Goal: Information Seeking & Learning: Check status

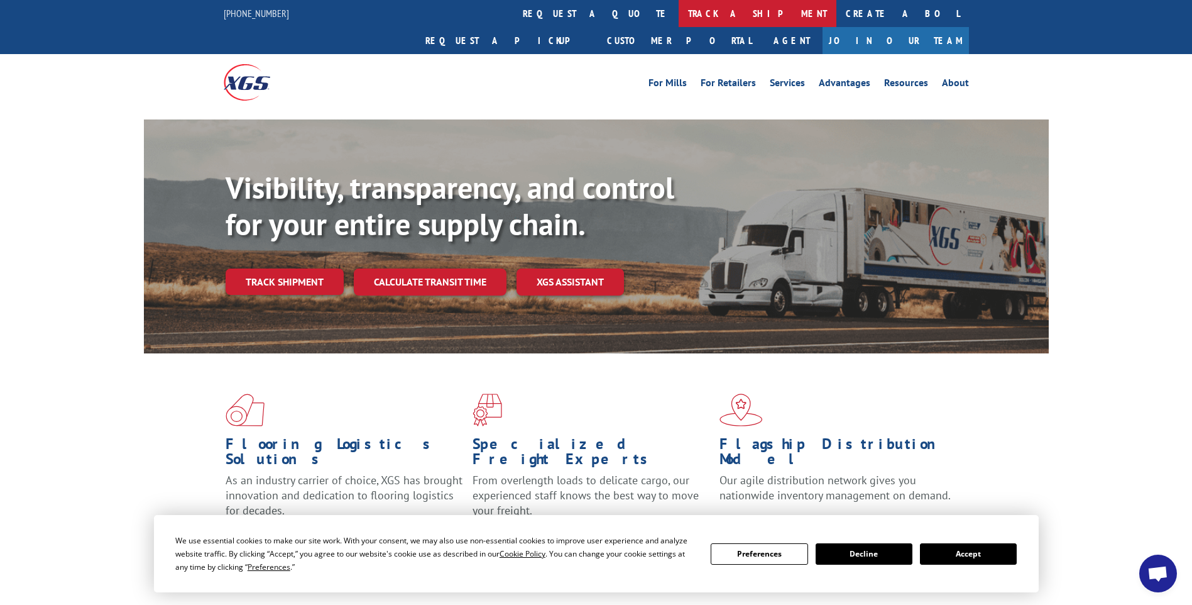
click at [679, 16] on link "track a shipment" at bounding box center [758, 13] width 158 height 27
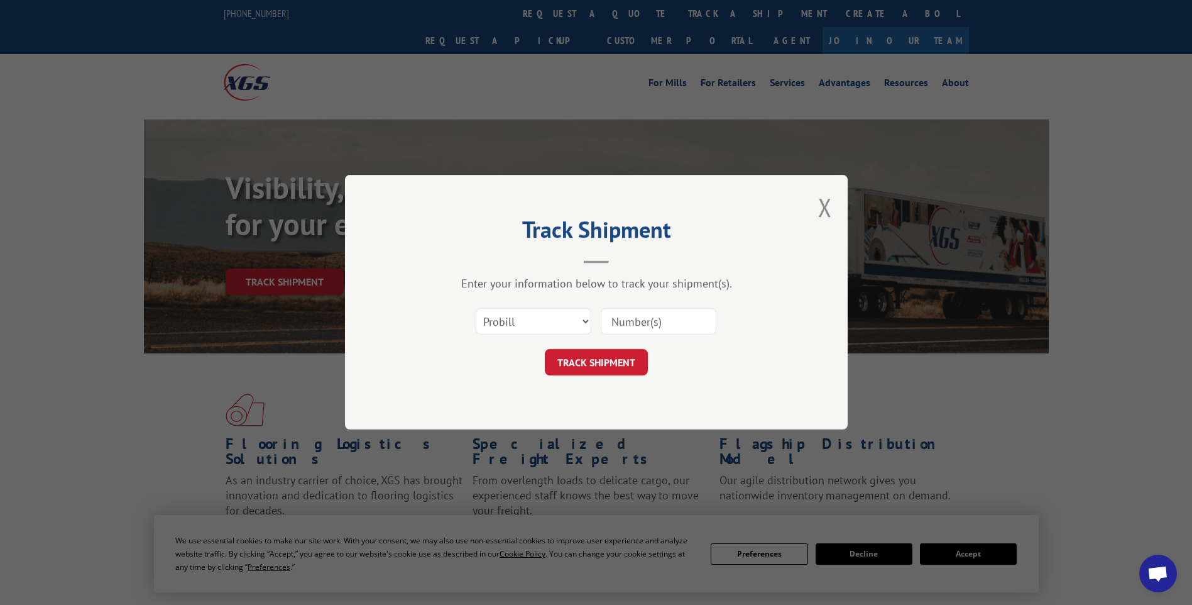
click at [647, 320] on input at bounding box center [659, 322] width 116 height 26
paste input "3393997"
type input "3393997"
click at [684, 417] on div "Track Shipment Enter your information below to track your shipment(s). Select c…" at bounding box center [596, 302] width 503 height 255
click at [627, 357] on button "TRACK SHIPMENT" at bounding box center [596, 362] width 103 height 26
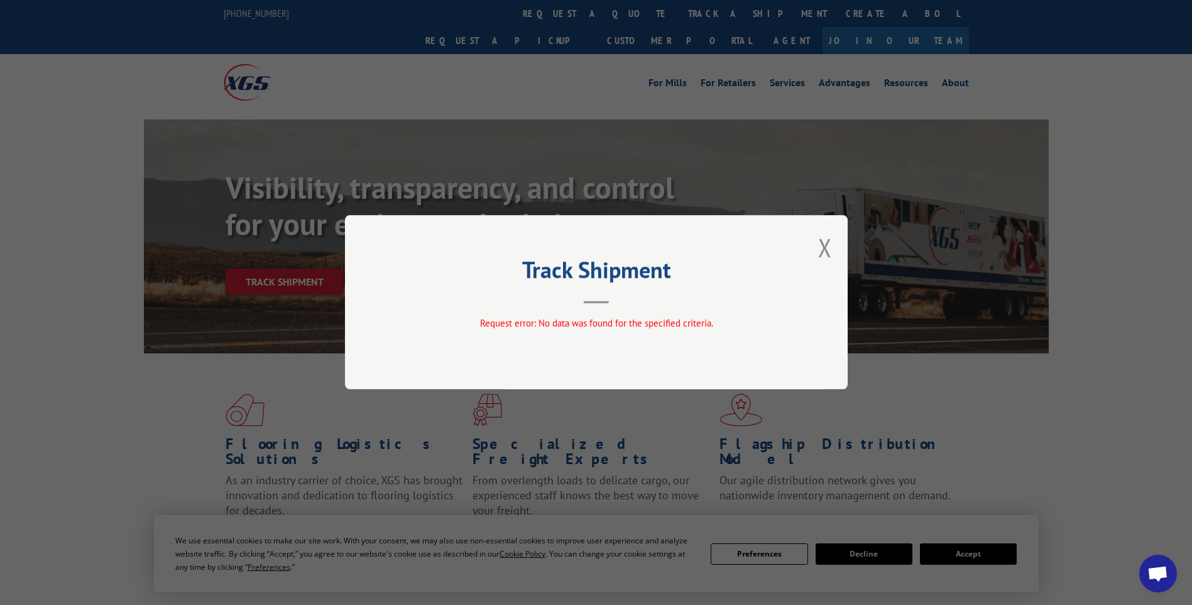
click at [815, 250] on div "Track Shipment Request error: No data was found for the specified criteria." at bounding box center [596, 302] width 503 height 174
click at [821, 246] on button "Close modal" at bounding box center [825, 247] width 14 height 33
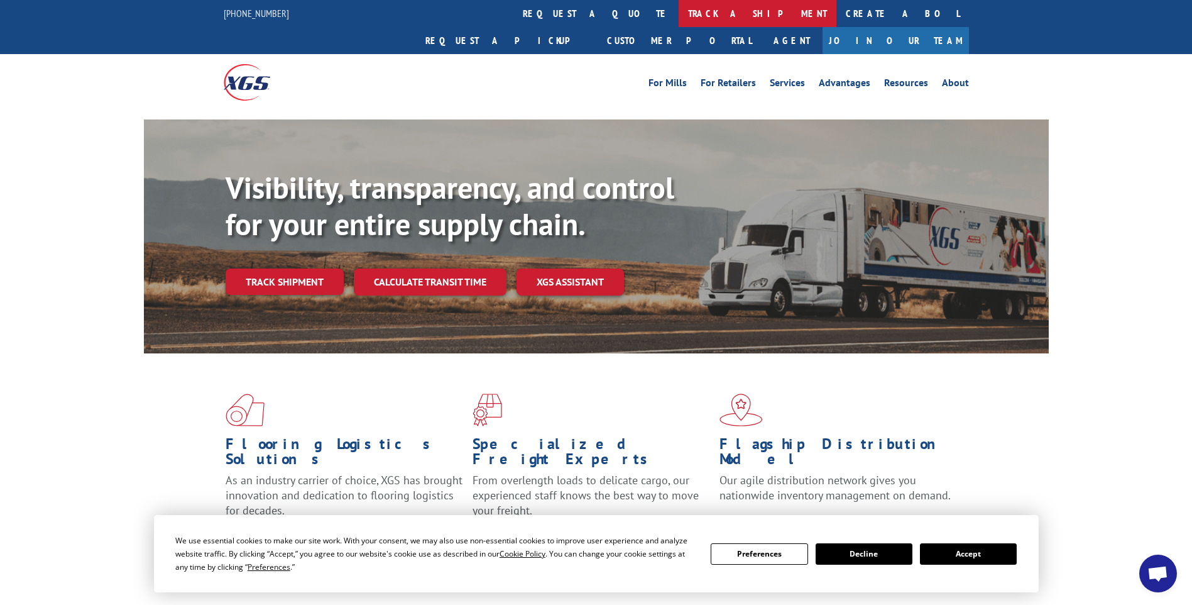
click at [679, 11] on link "track a shipment" at bounding box center [758, 13] width 158 height 27
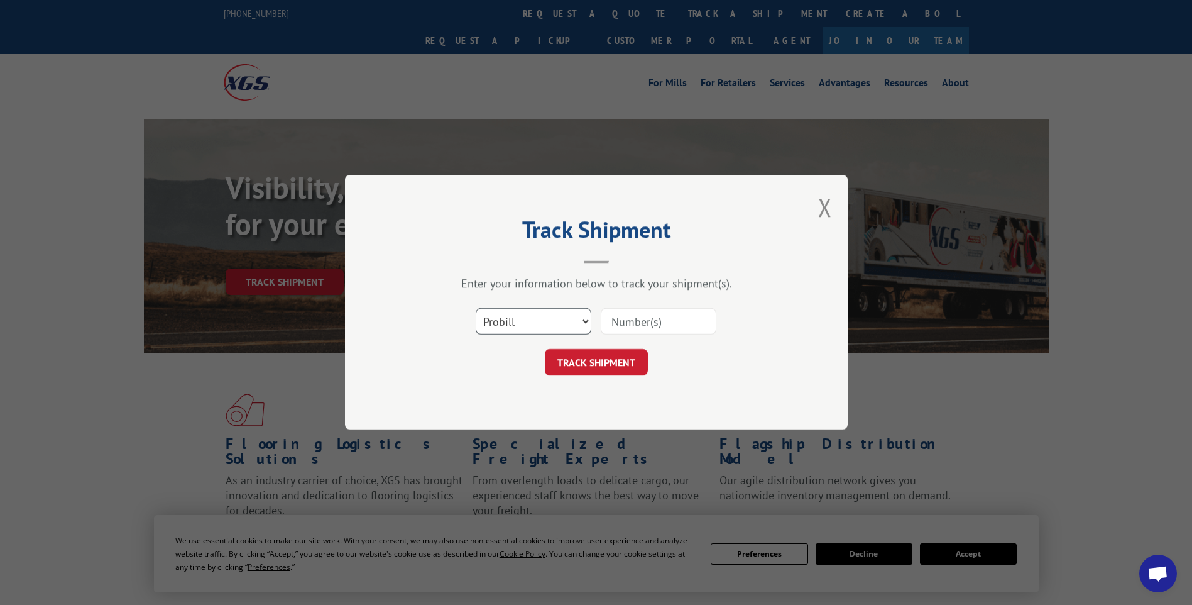
click at [513, 327] on select "Select category... Probill BOL PO" at bounding box center [534, 322] width 116 height 26
select select "bol"
click at [476, 309] on select "Select category... Probill BOL PO" at bounding box center [534, 322] width 116 height 26
paste input "3393997"
type input "3393997"
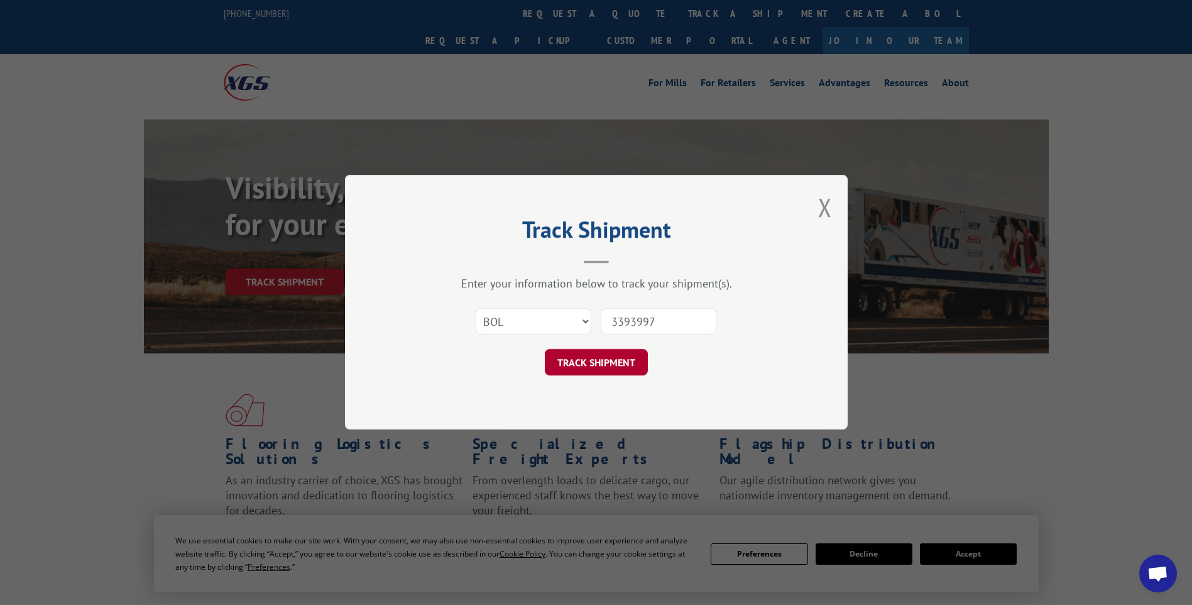
click at [613, 358] on button "TRACK SHIPMENT" at bounding box center [596, 362] width 103 height 26
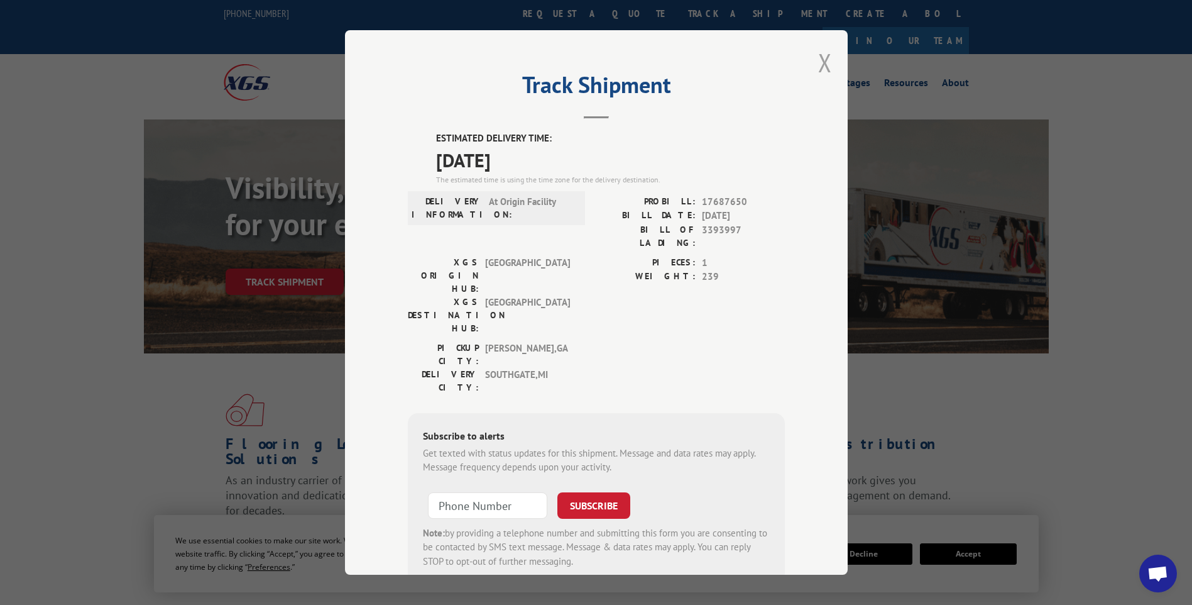
click at [818, 59] on button "Close modal" at bounding box center [825, 62] width 14 height 33
